Goal: Check status: Check status

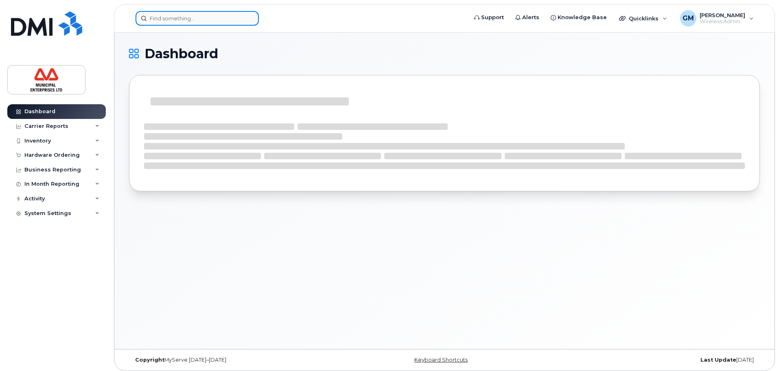
click at [194, 20] on input at bounding box center [196, 18] width 123 height 15
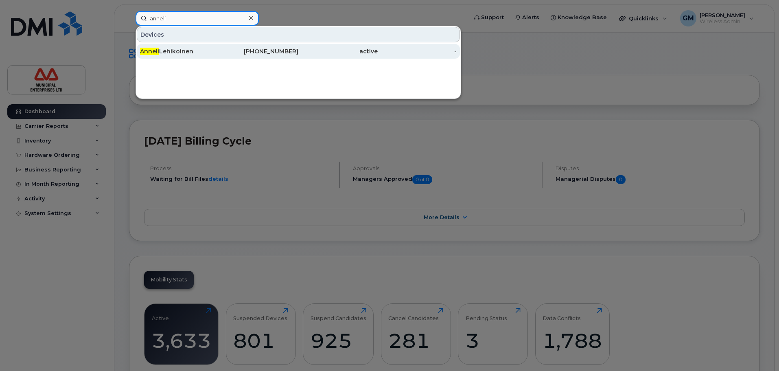
type input "anneli"
click at [168, 55] on div "Anneli Lehikoinen" at bounding box center [179, 51] width 79 height 8
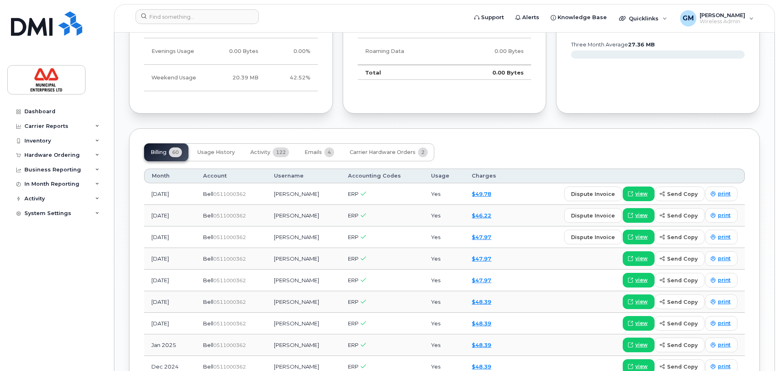
scroll to position [529, 0]
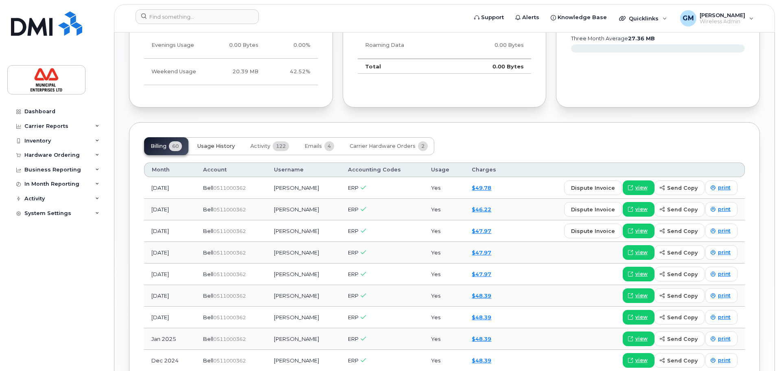
click at [237, 148] on button "Usage History" at bounding box center [216, 146] width 50 height 18
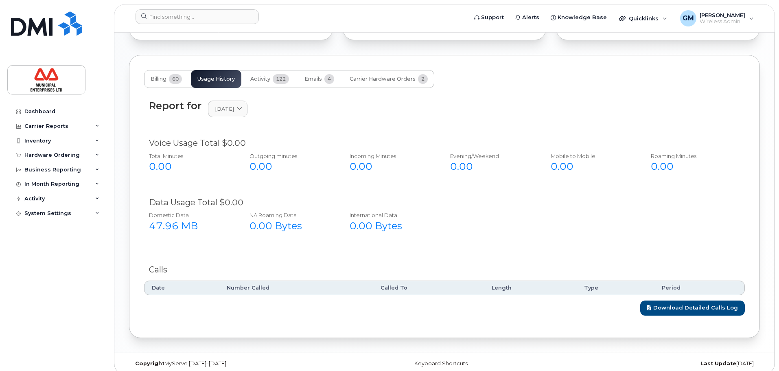
scroll to position [604, 0]
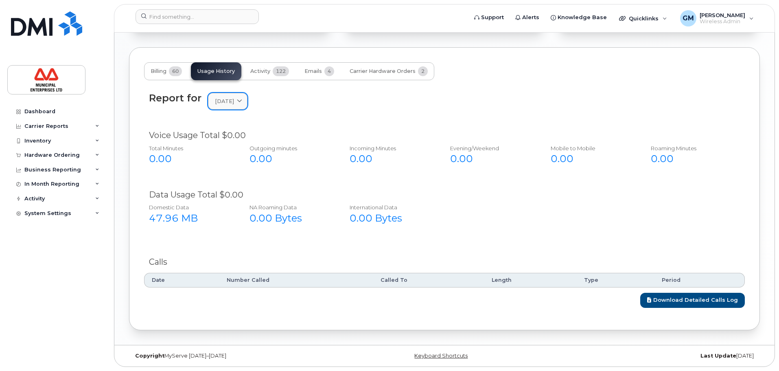
click at [228, 99] on span "[DATE]" at bounding box center [224, 101] width 19 height 8
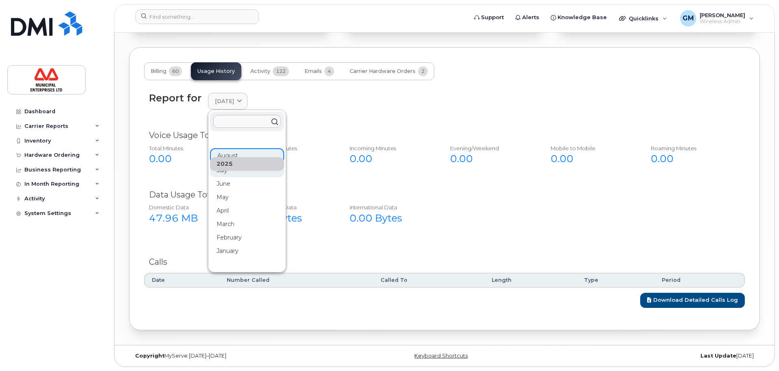
click at [235, 172] on div "July" at bounding box center [247, 170] width 74 height 13
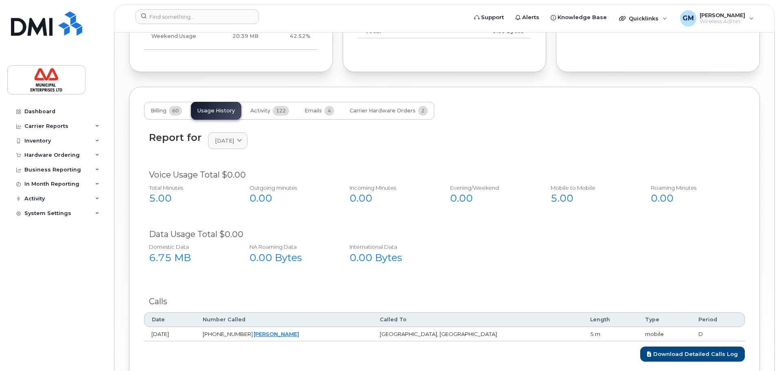
scroll to position [563, 0]
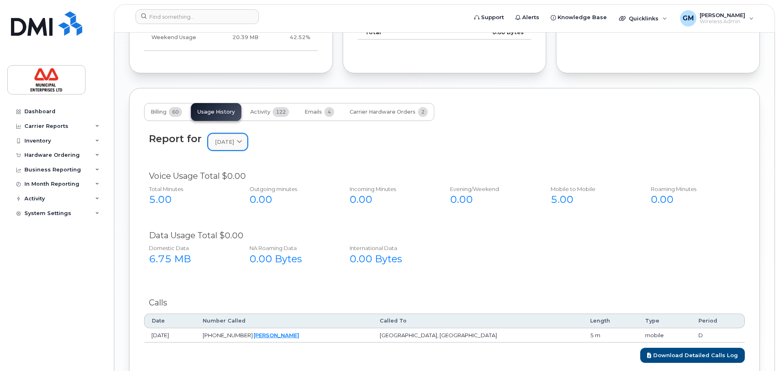
click at [232, 146] on span "[DATE]" at bounding box center [224, 142] width 19 height 8
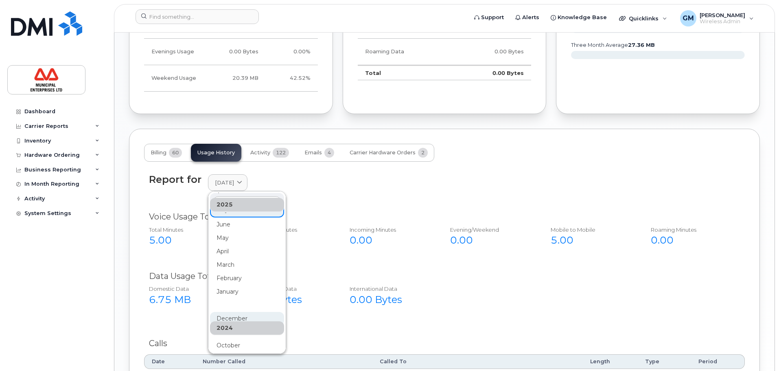
scroll to position [0, 0]
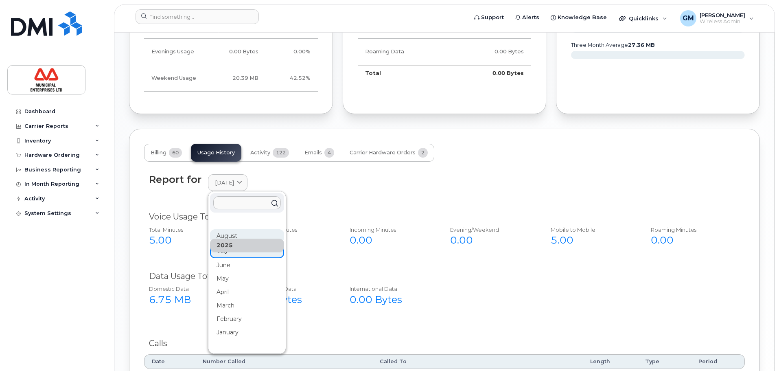
click at [229, 233] on div "August" at bounding box center [247, 235] width 74 height 13
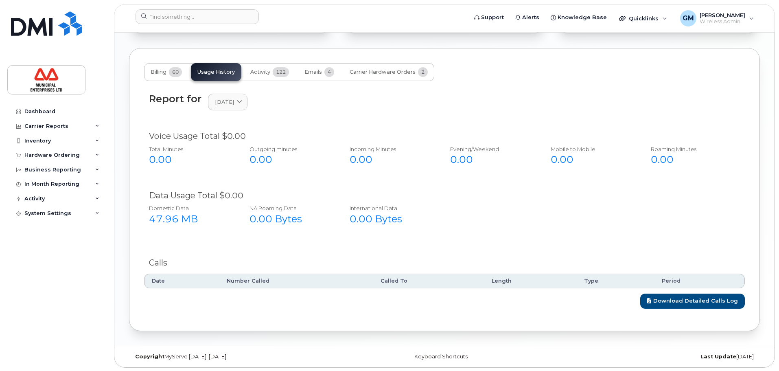
scroll to position [604, 0]
click at [175, 69] on span "60" at bounding box center [175, 71] width 13 height 10
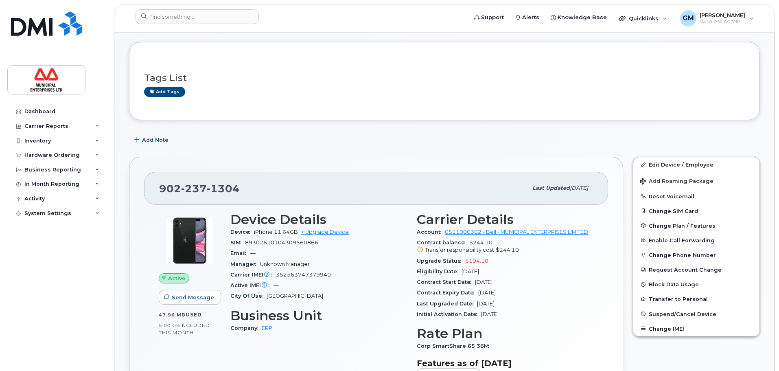
scroll to position [0, 0]
